Goal: Information Seeking & Learning: Learn about a topic

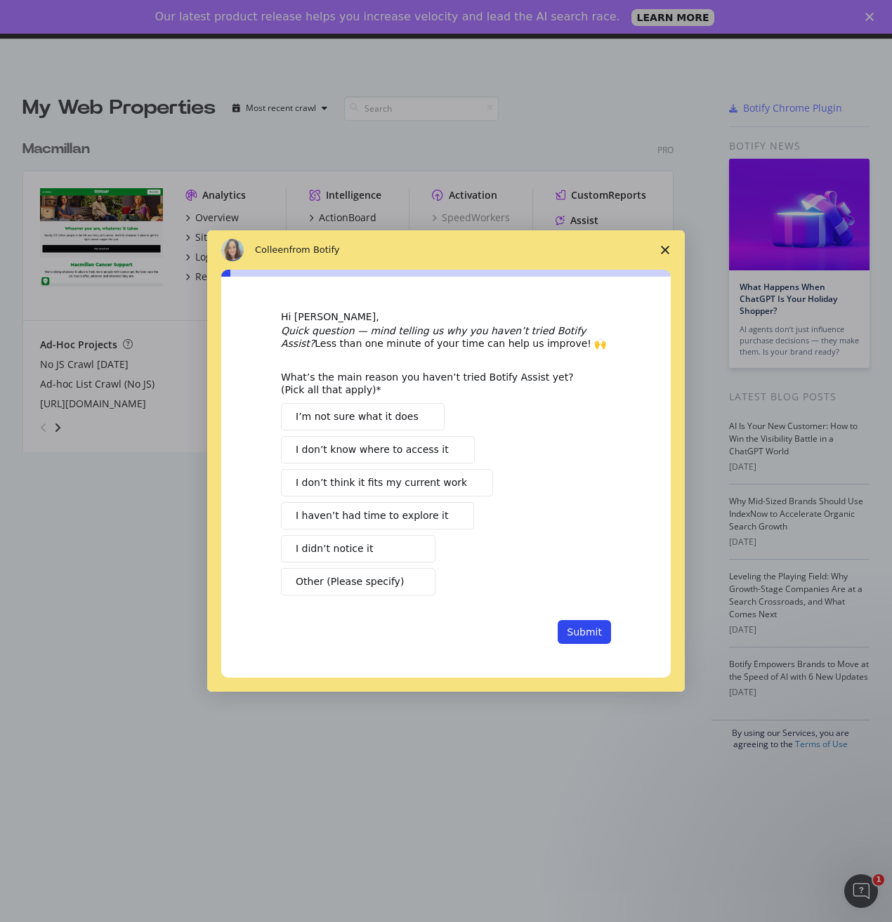
click at [664, 253] on icon "Close survey" at bounding box center [665, 250] width 8 height 8
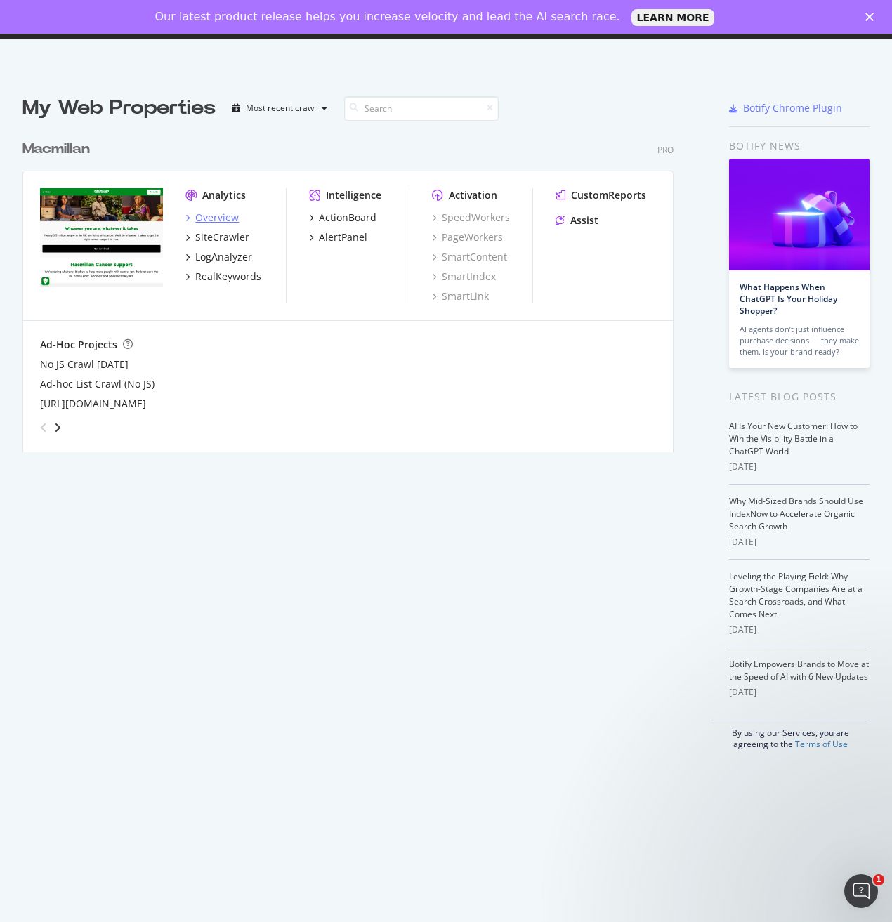
click at [212, 216] on div "Overview" at bounding box center [217, 218] width 44 height 14
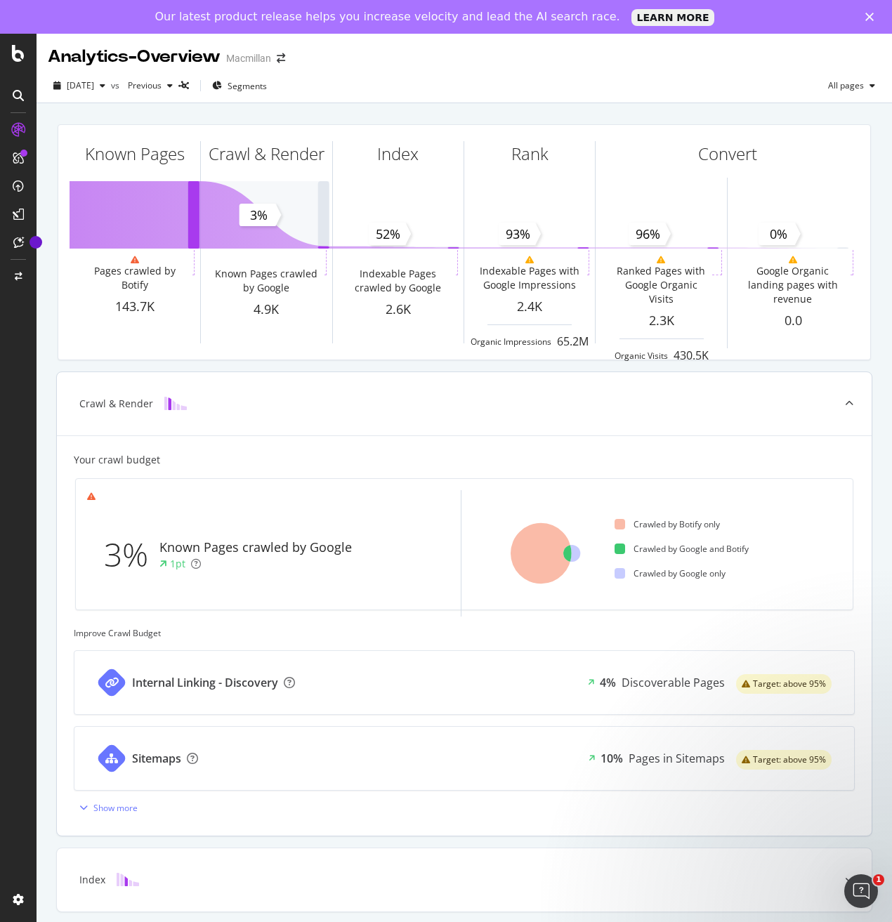
scroll to position [165, 0]
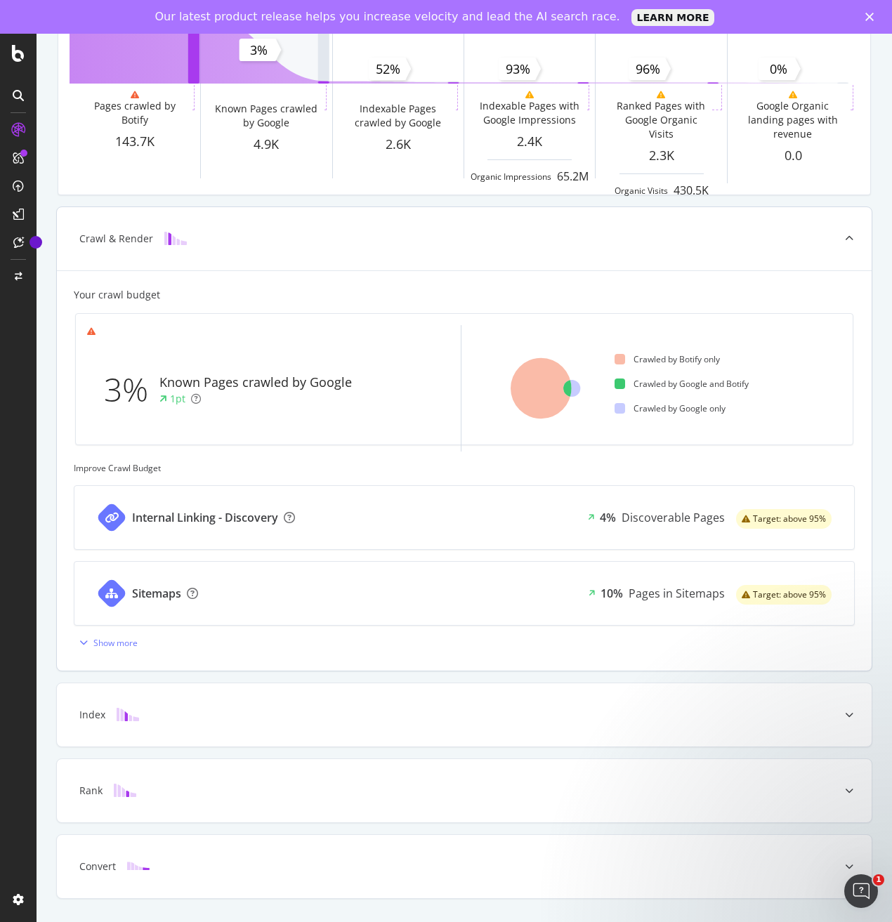
click at [157, 591] on div "Sitemaps" at bounding box center [156, 594] width 49 height 16
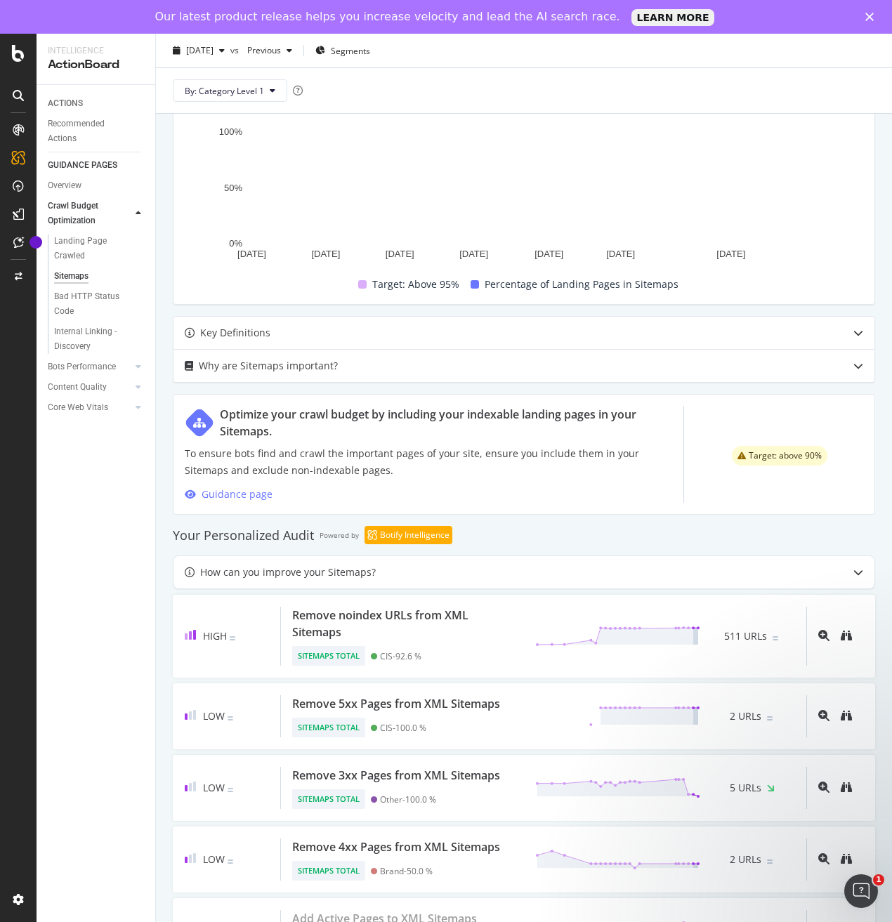
scroll to position [456, 0]
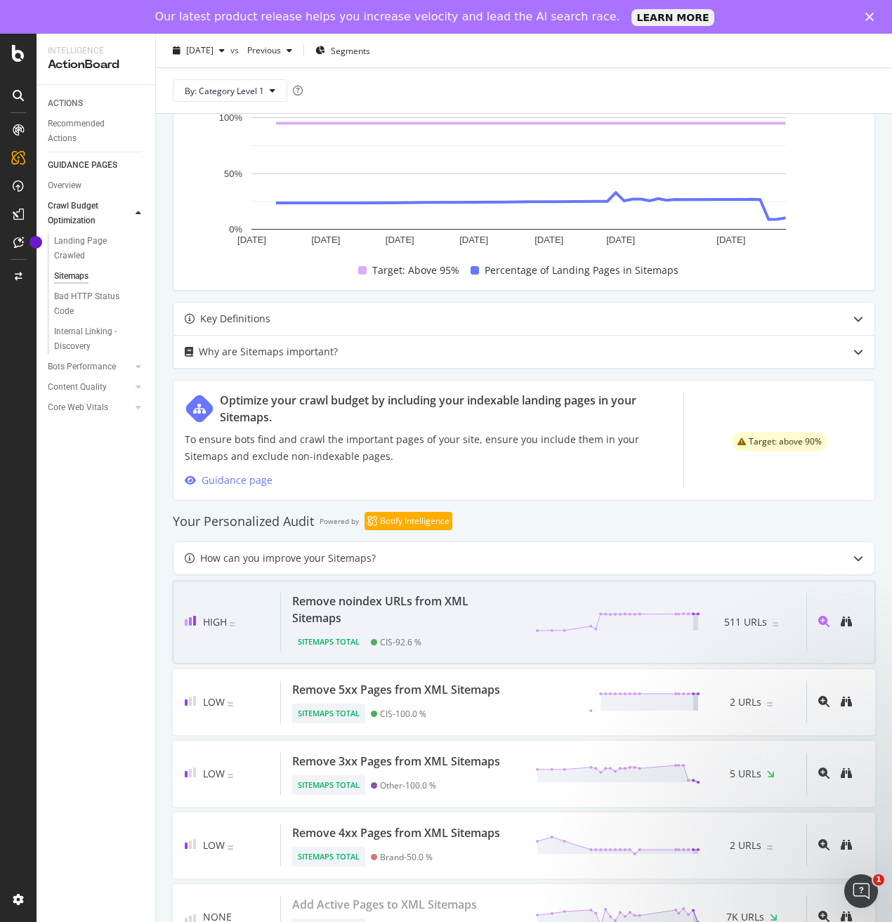
click at [437, 593] on div "Remove noindex URLs from XML Sitemaps" at bounding box center [405, 610] width 226 height 34
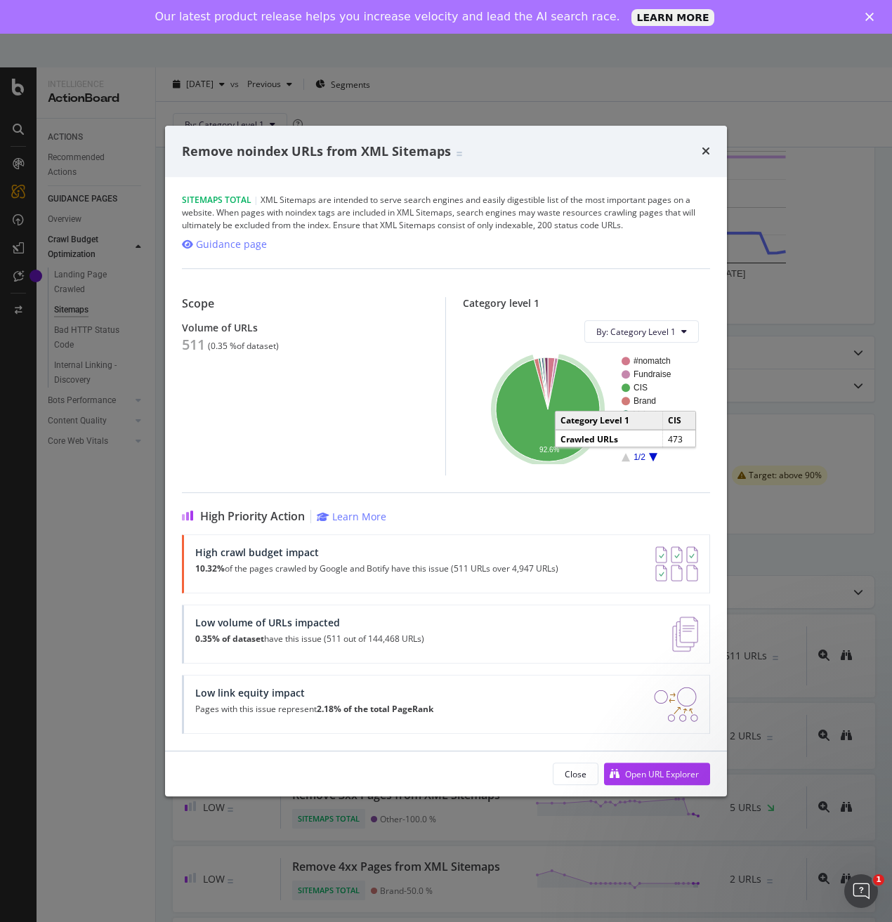
click at [534, 428] on icon "A chart." at bounding box center [548, 410] width 104 height 103
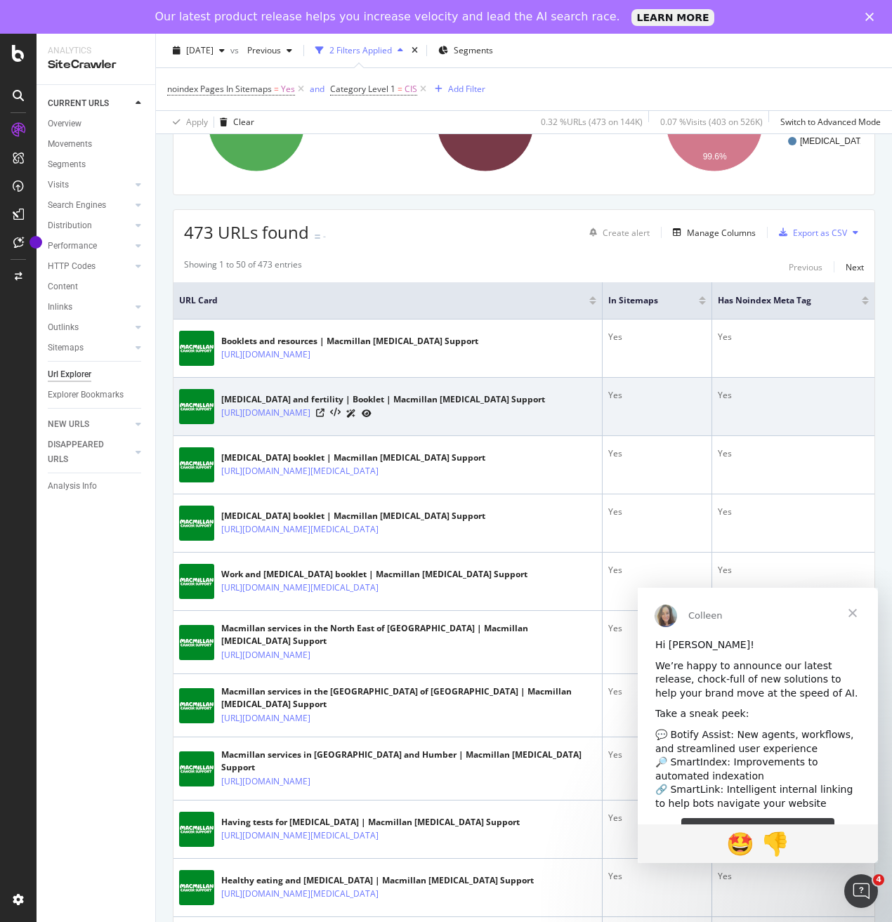
scroll to position [211, 0]
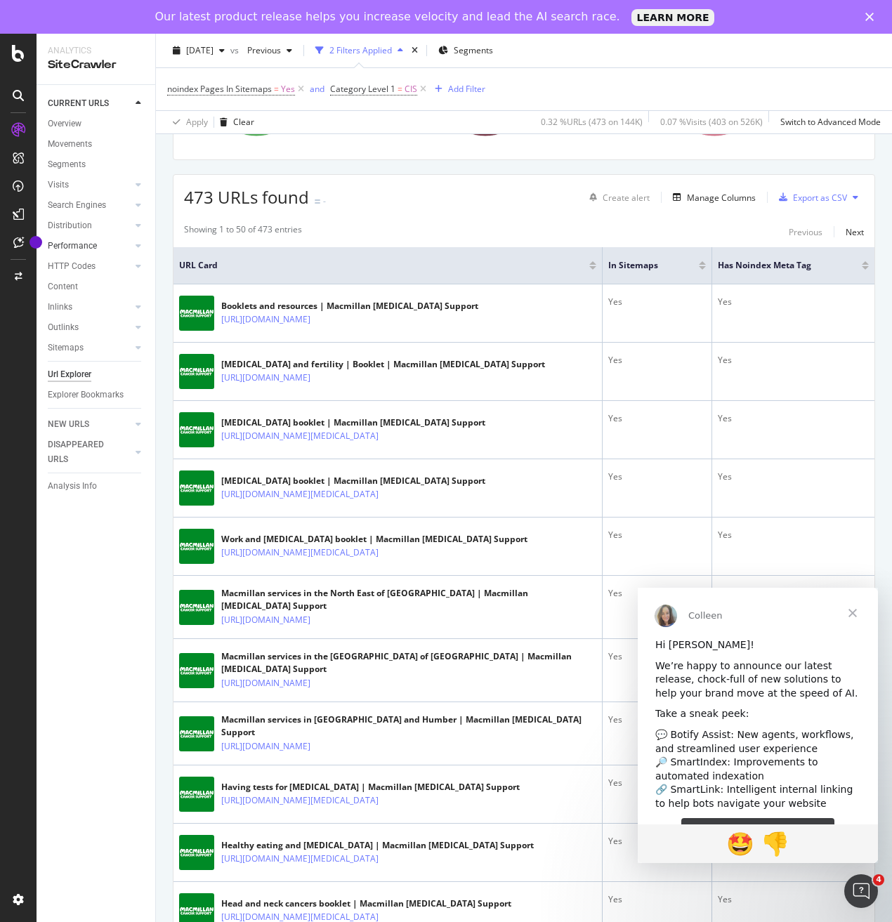
click at [107, 248] on link "Performance" at bounding box center [90, 246] width 84 height 15
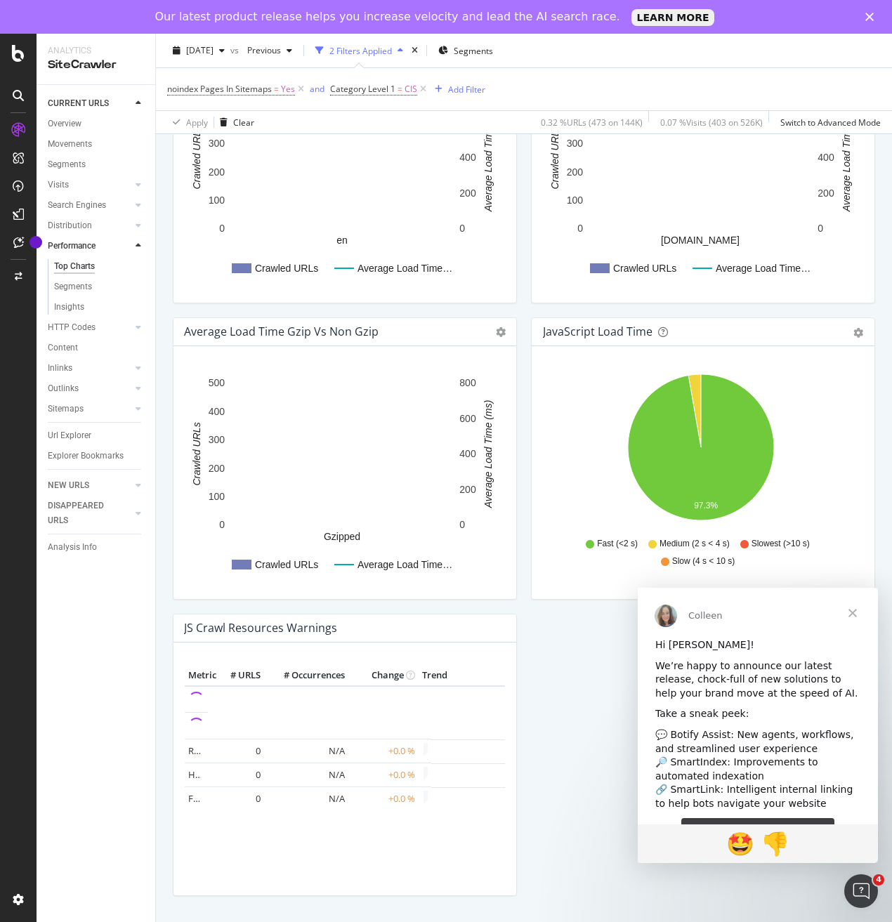
scroll to position [904, 0]
